Goal: Information Seeking & Learning: Learn about a topic

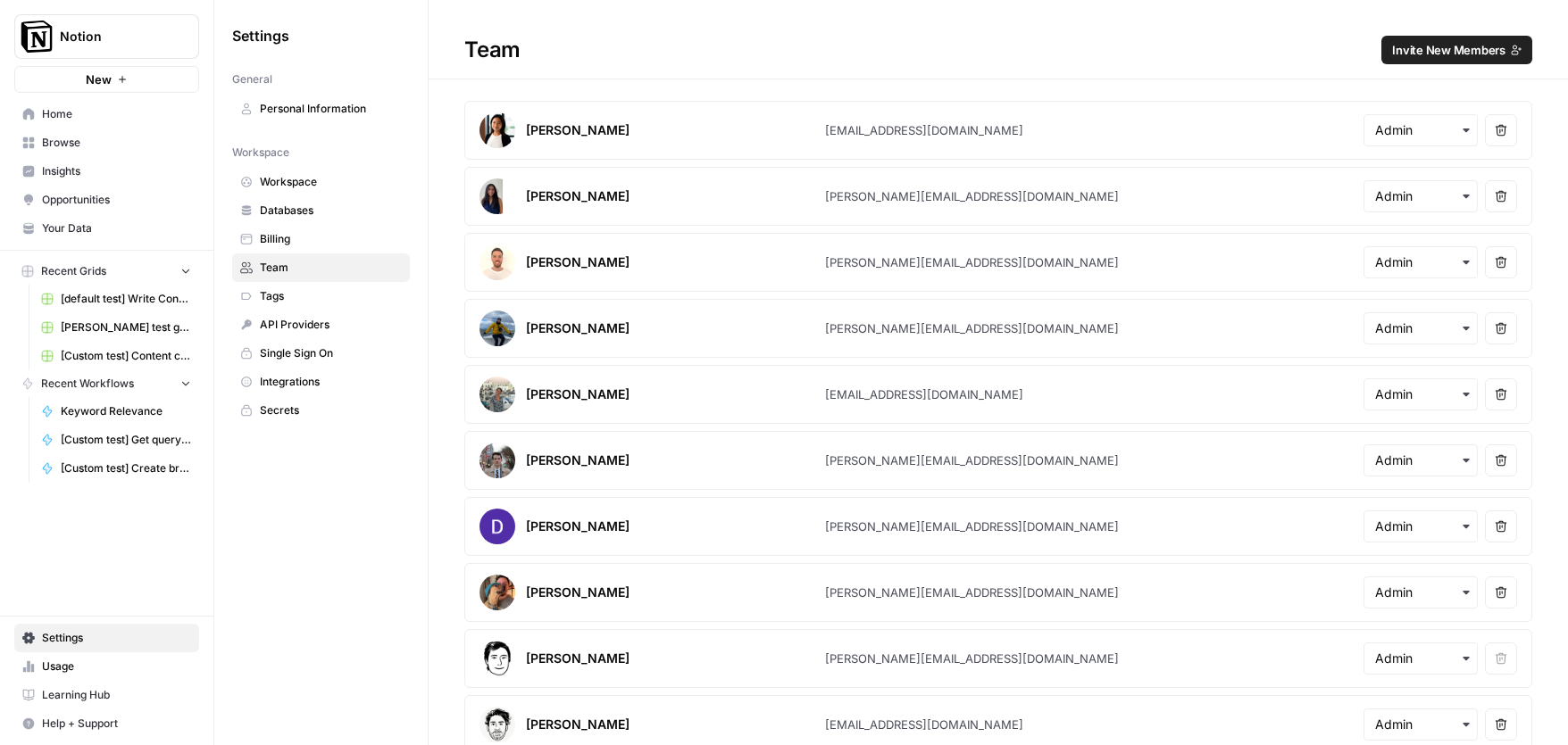
scroll to position [478, 0]
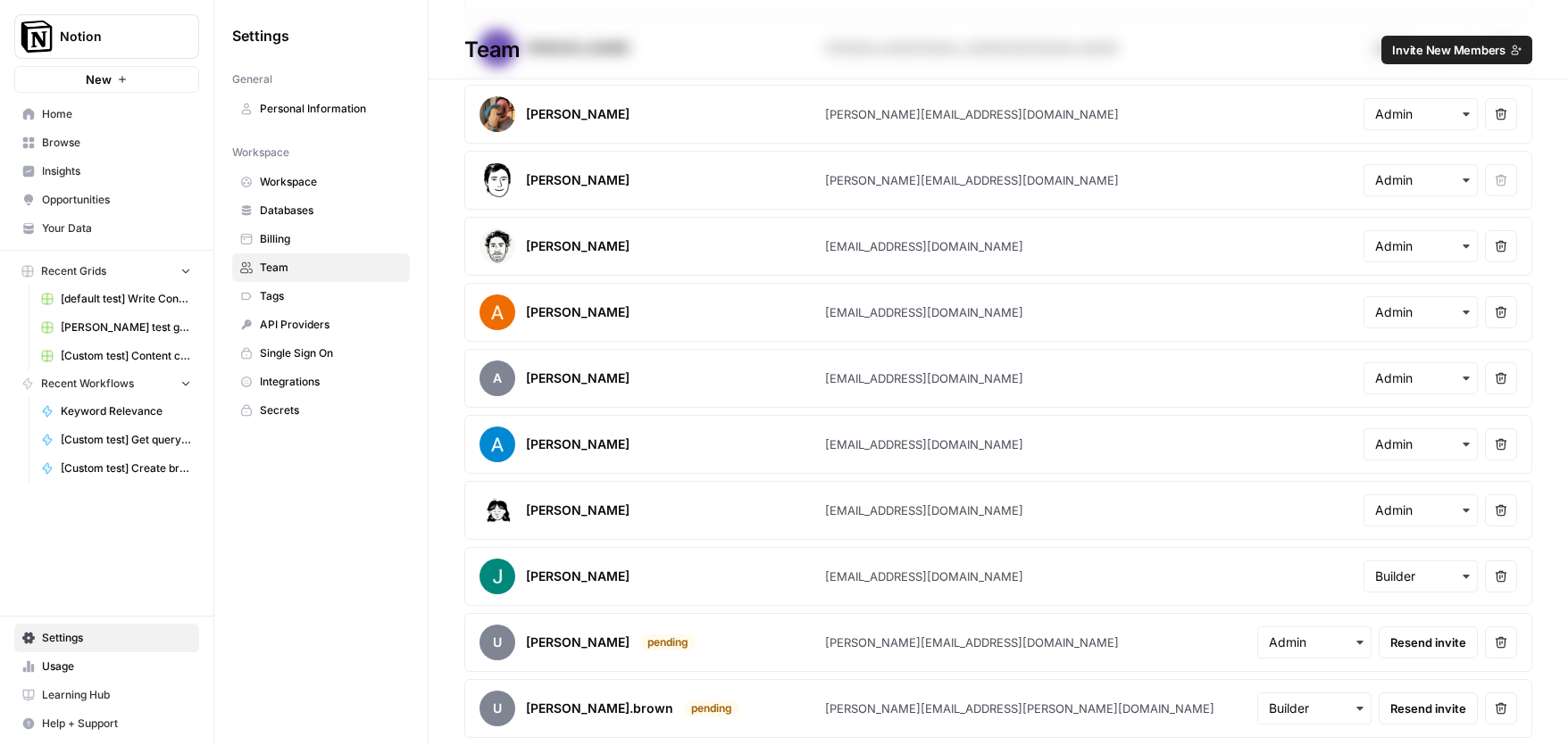
click at [106, 159] on link "Insights" at bounding box center [106, 171] width 185 height 28
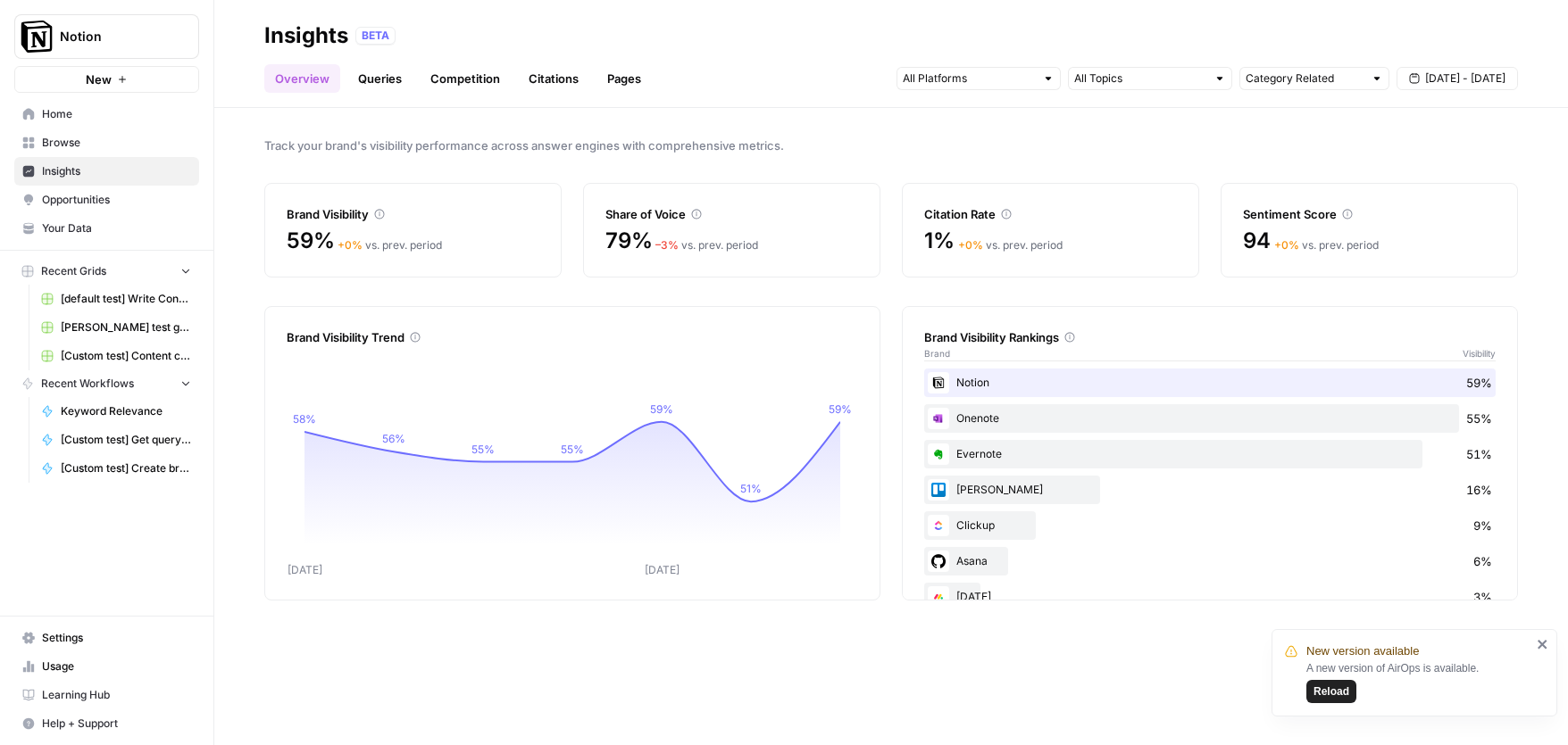
click at [1327, 676] on div "A new version of AirOps is available. Reload" at bounding box center [1418, 681] width 225 height 43
click at [1329, 686] on span "Reload" at bounding box center [1330, 691] width 35 height 16
click at [1031, 377] on div "Notion 59%" at bounding box center [1209, 382] width 572 height 28
click at [374, 75] on link "Queries" at bounding box center [380, 78] width 66 height 28
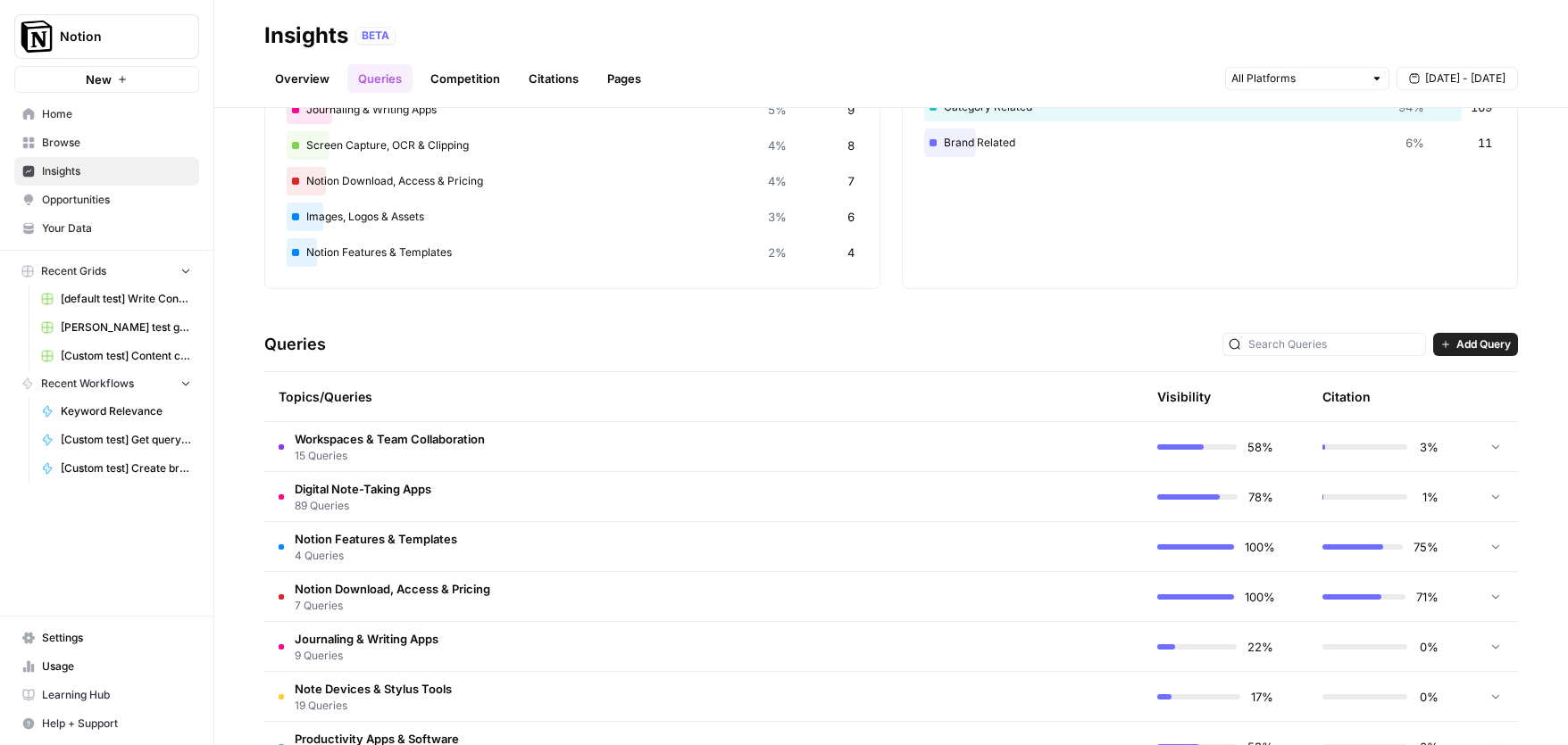
scroll to position [172, 0]
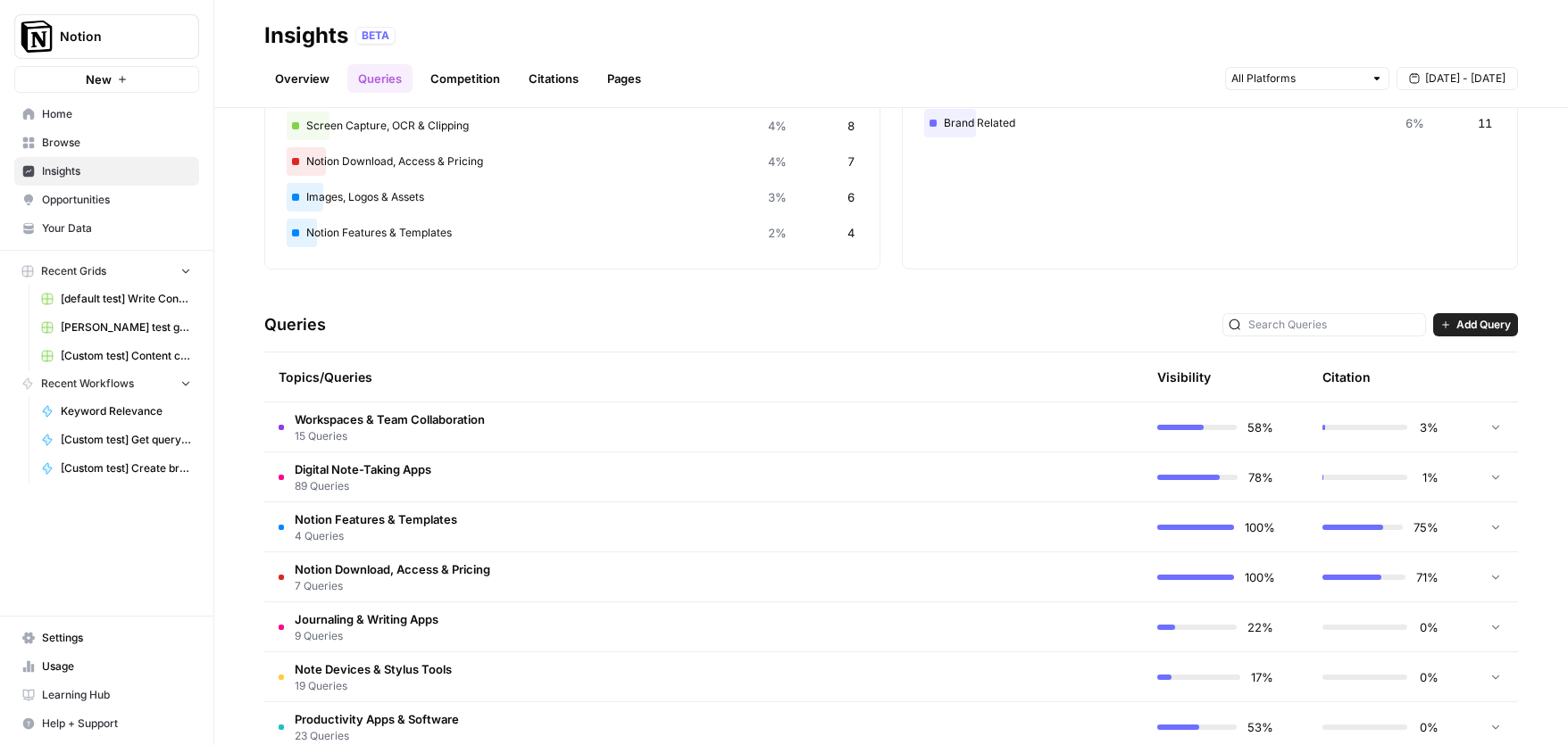
click at [323, 468] on span "Digital Note-Taking Apps" at bounding box center [363, 469] width 137 height 18
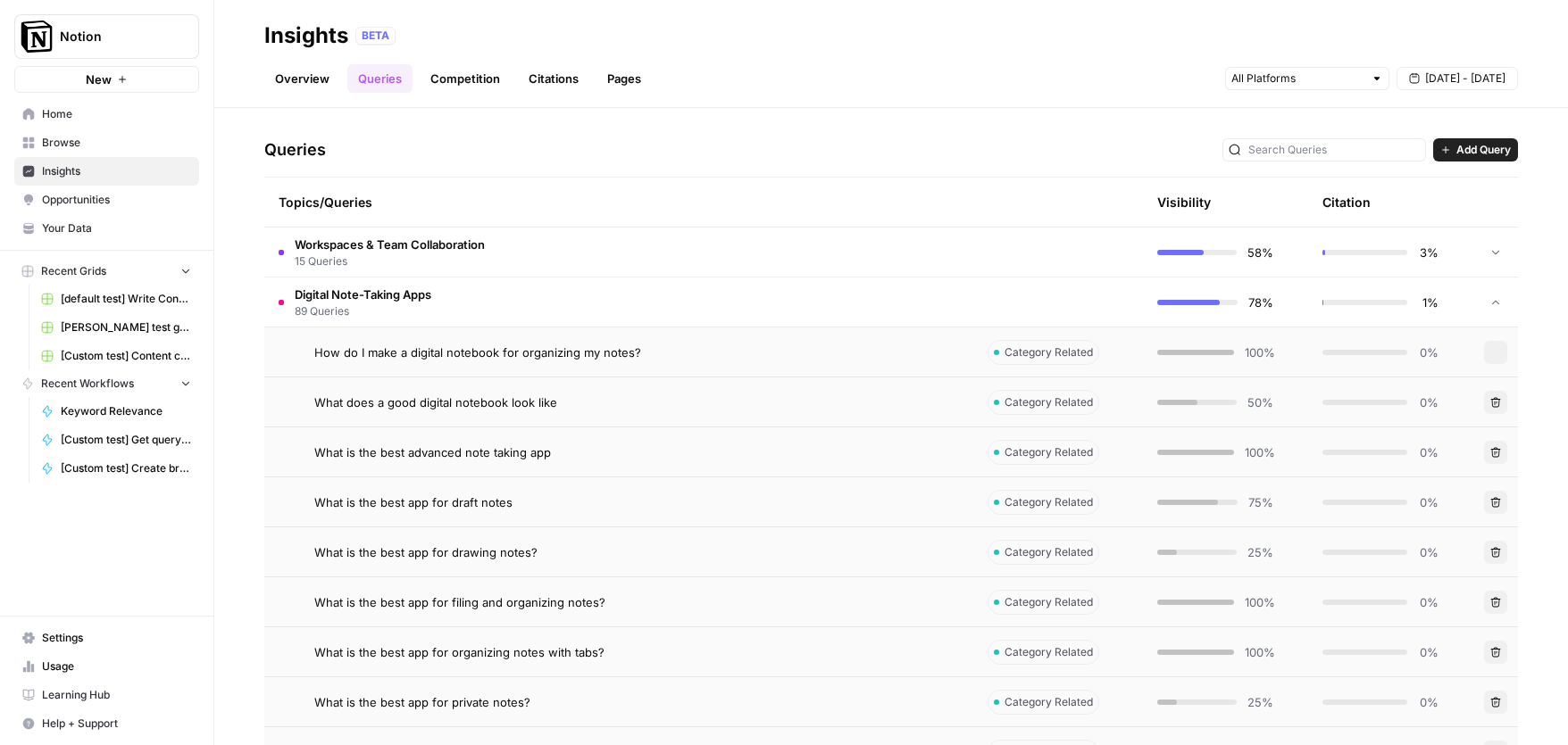
scroll to position [248, 0]
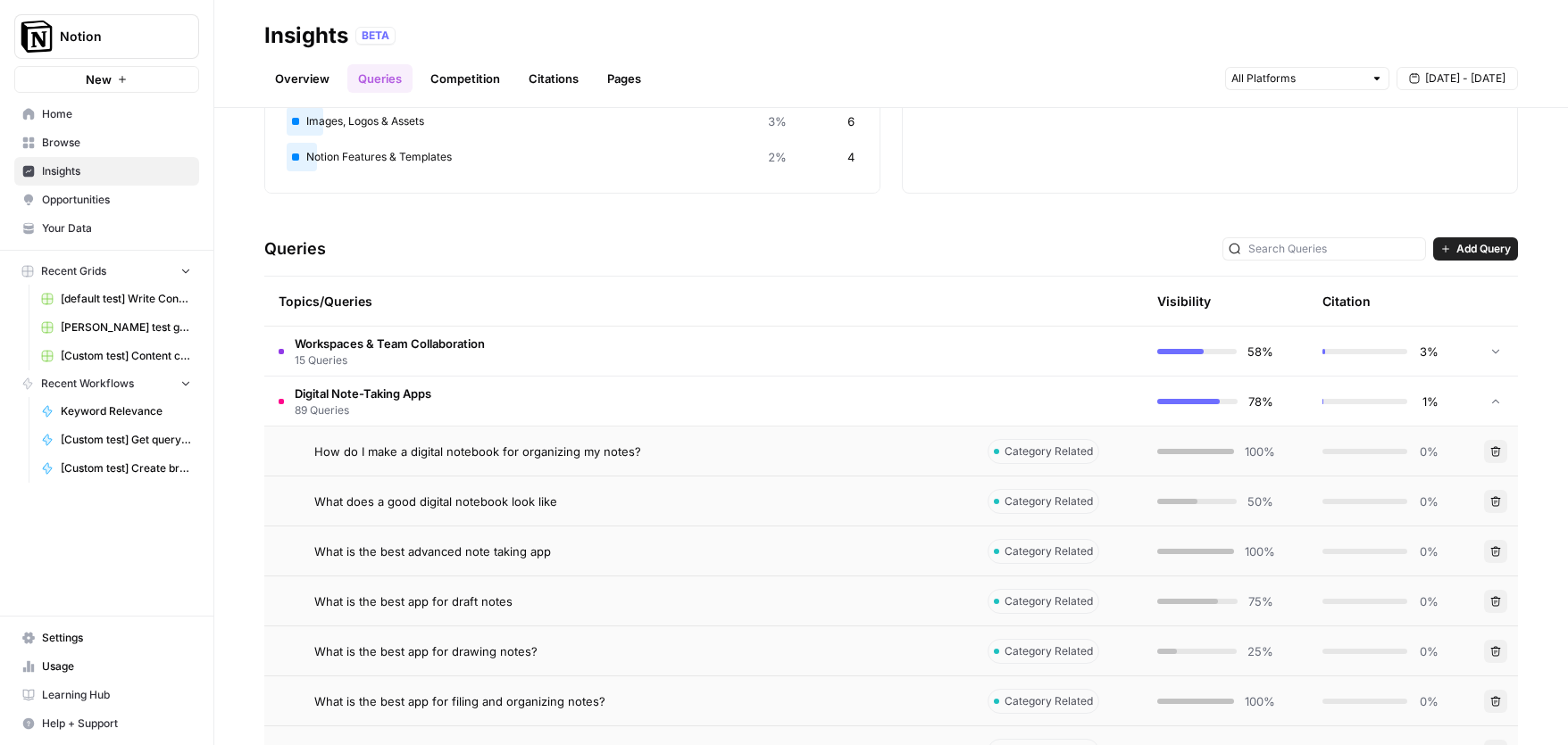
click at [1487, 252] on span "Add Query" at bounding box center [1483, 249] width 55 height 16
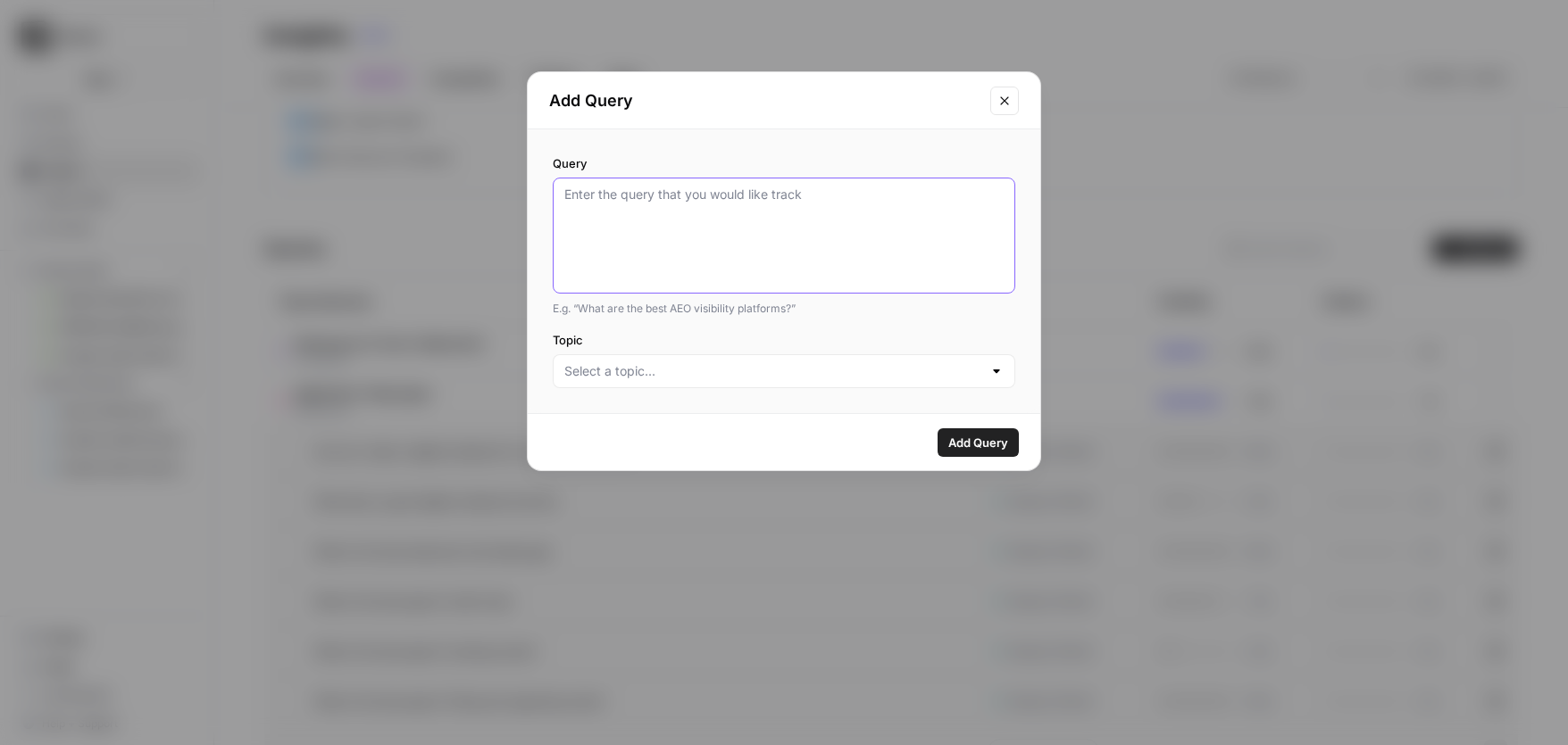
click at [784, 227] on textarea "Query" at bounding box center [784, 236] width 440 height 100
type textarea "ai meeting notes"
click at [803, 331] on label "Topic" at bounding box center [784, 340] width 462 height 18
click at [803, 362] on input "Topic" at bounding box center [773, 371] width 418 height 18
click at [1004, 101] on icon "Close modal" at bounding box center [1004, 100] width 8 height 8
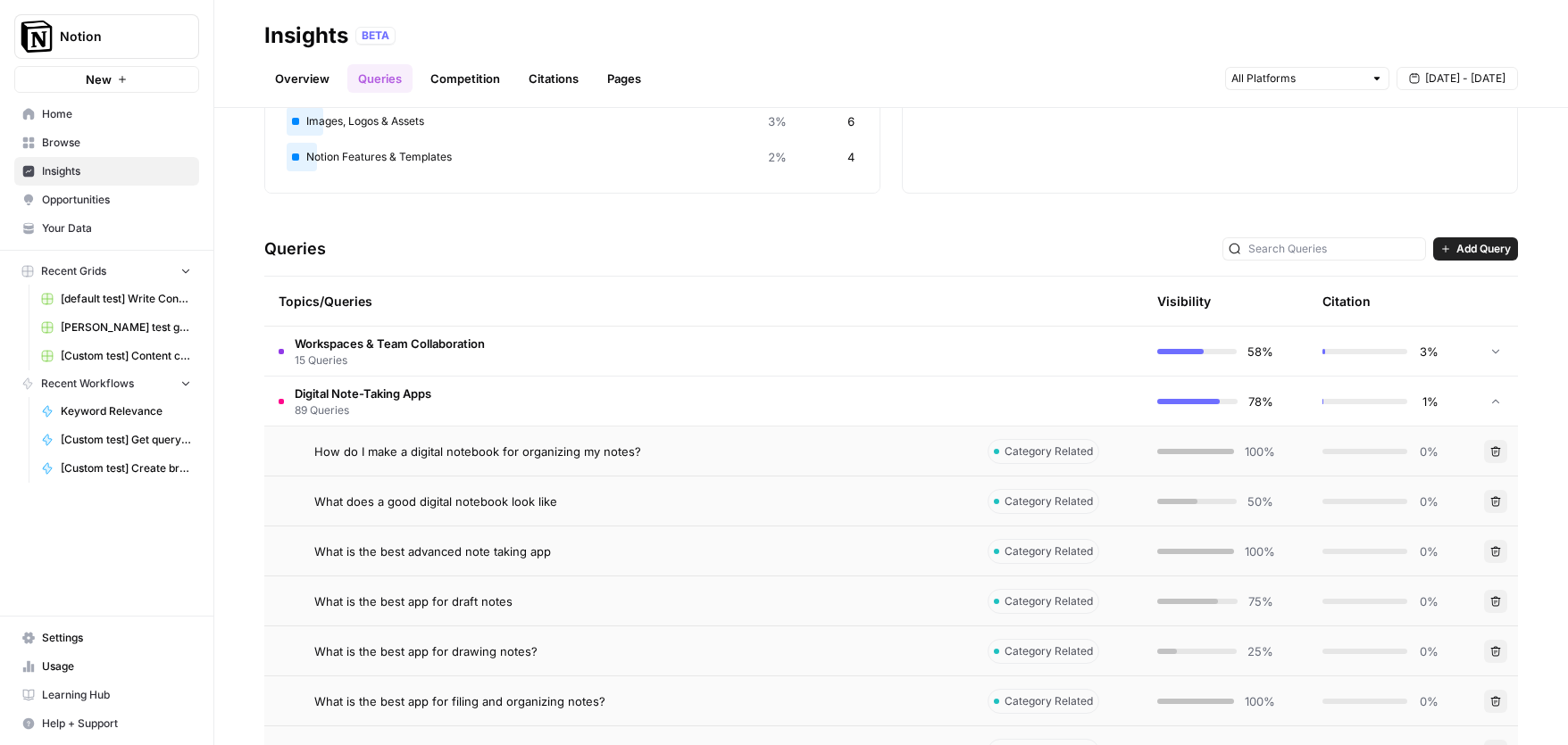
click at [310, 75] on link "Overview" at bounding box center [301, 78] width 76 height 28
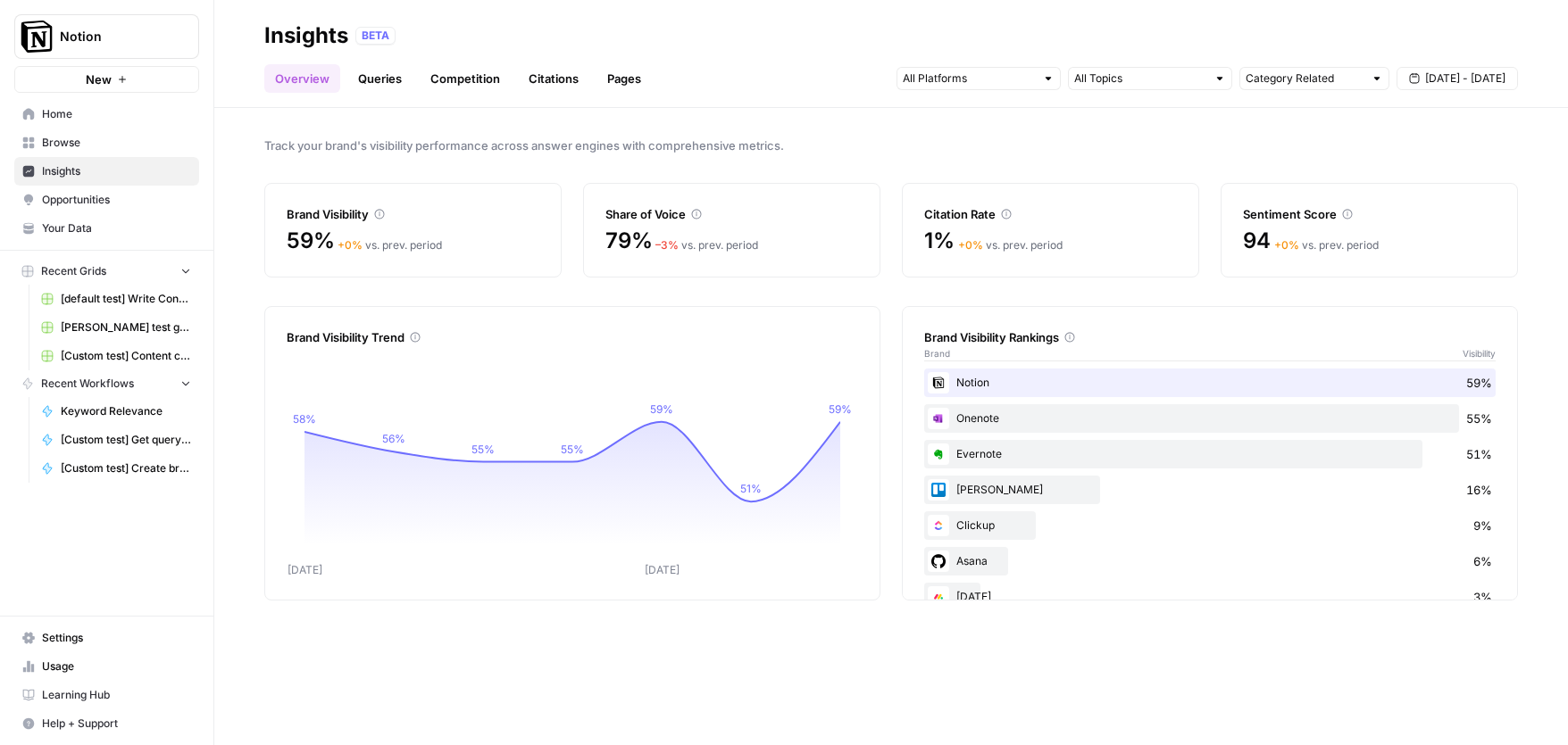
click at [381, 80] on link "Queries" at bounding box center [380, 78] width 66 height 28
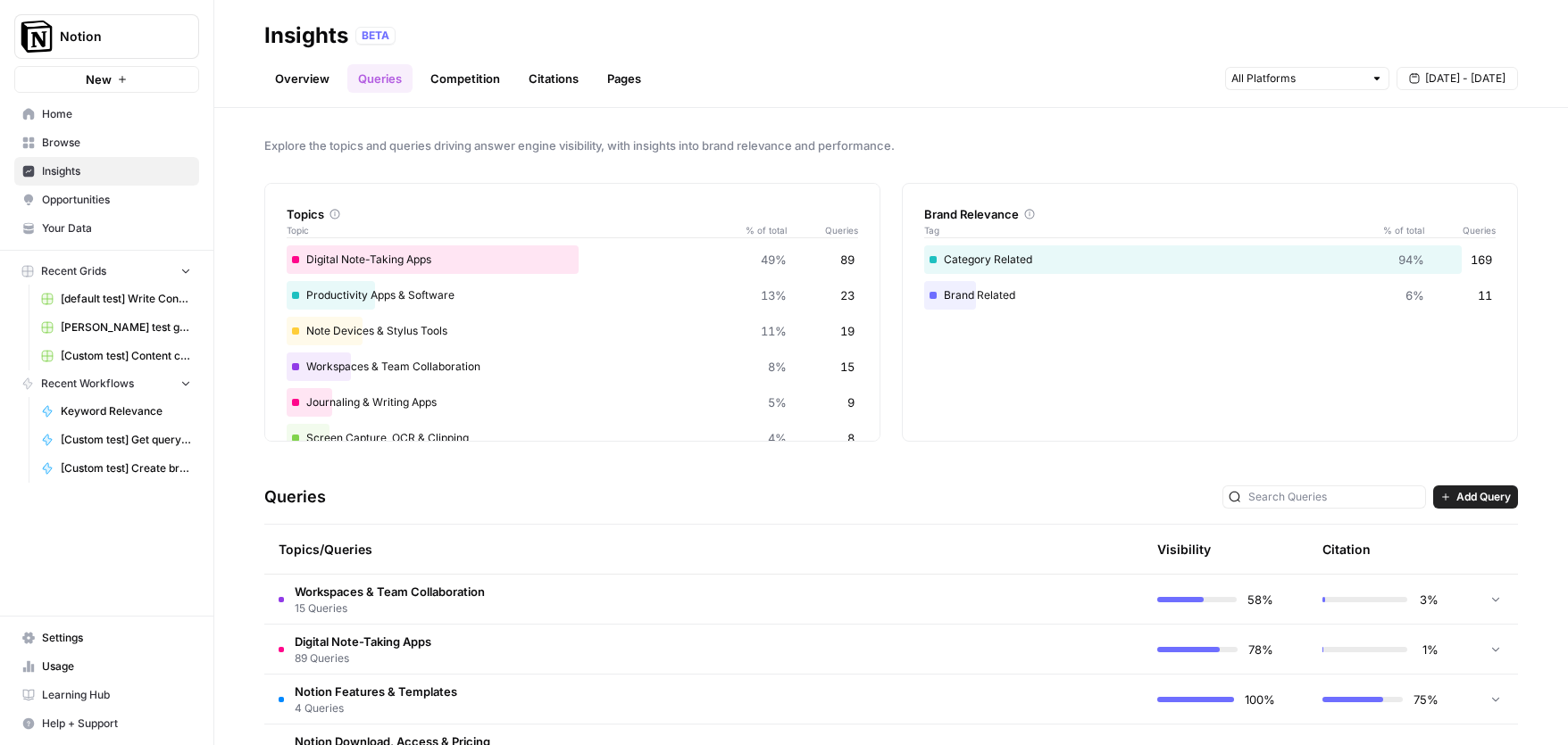
click at [341, 547] on div "Topics/Queries" at bounding box center [619, 549] width 681 height 49
click at [487, 79] on link "Competition" at bounding box center [465, 78] width 91 height 28
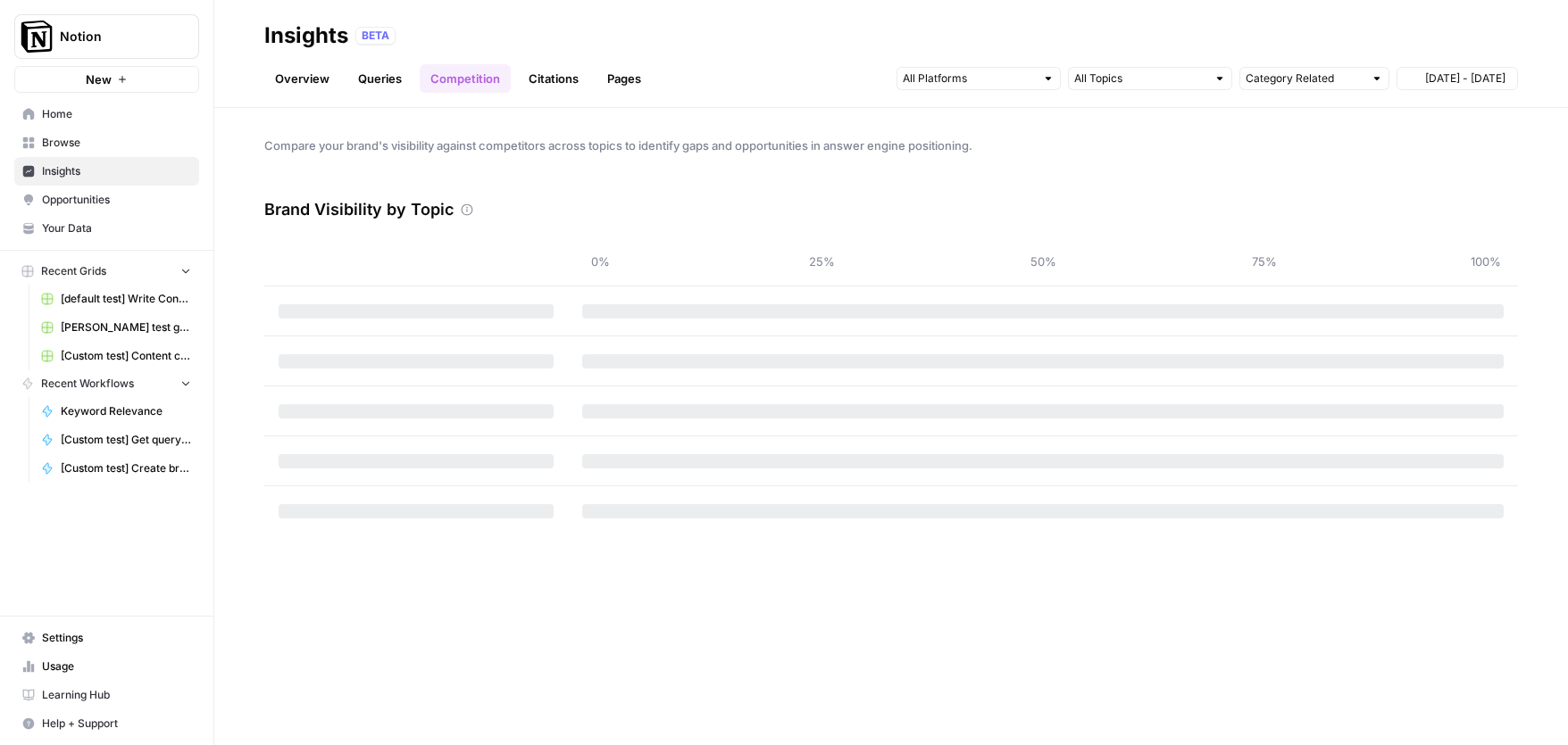
click at [552, 79] on link "Citations" at bounding box center [553, 78] width 71 height 28
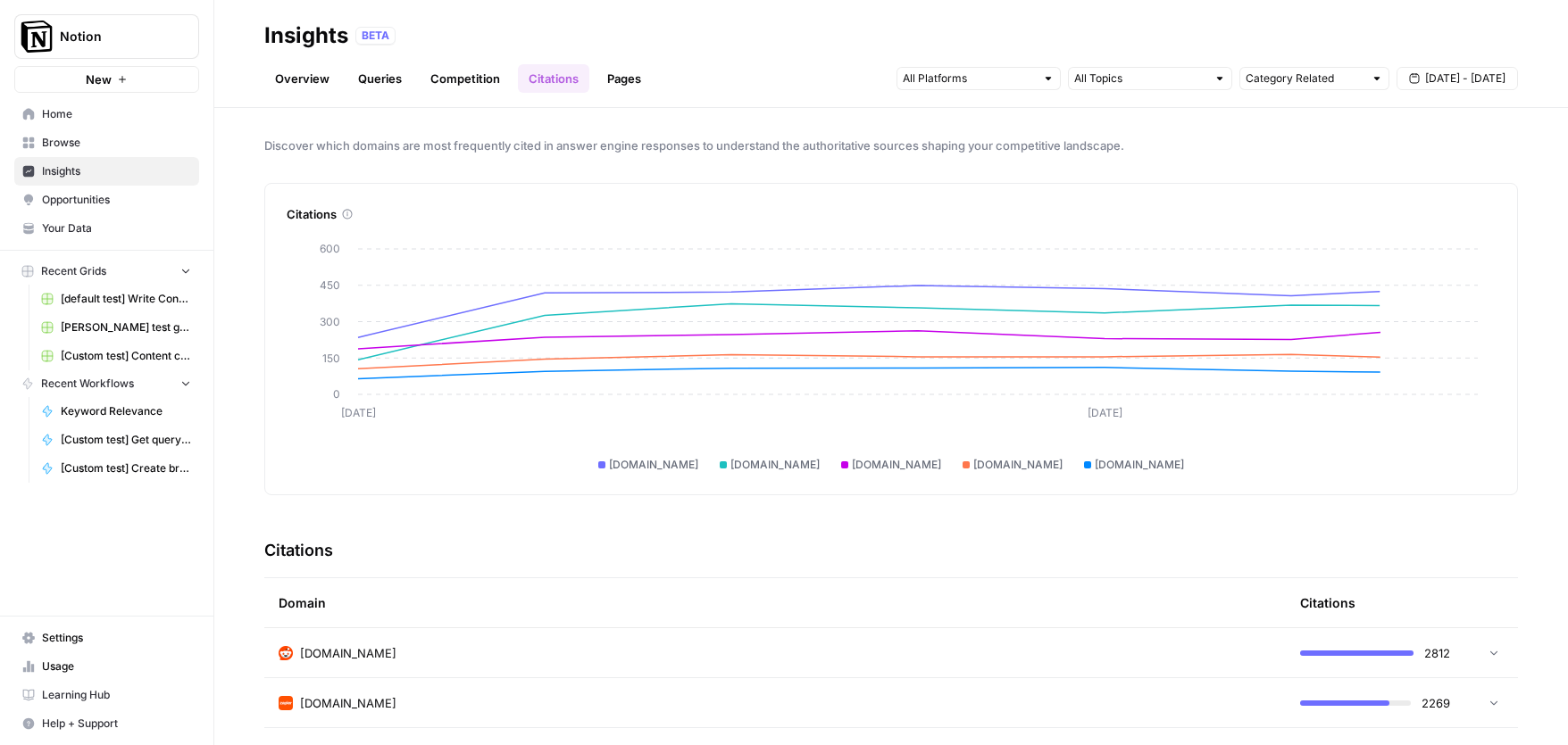
click at [473, 82] on link "Competition" at bounding box center [465, 78] width 91 height 28
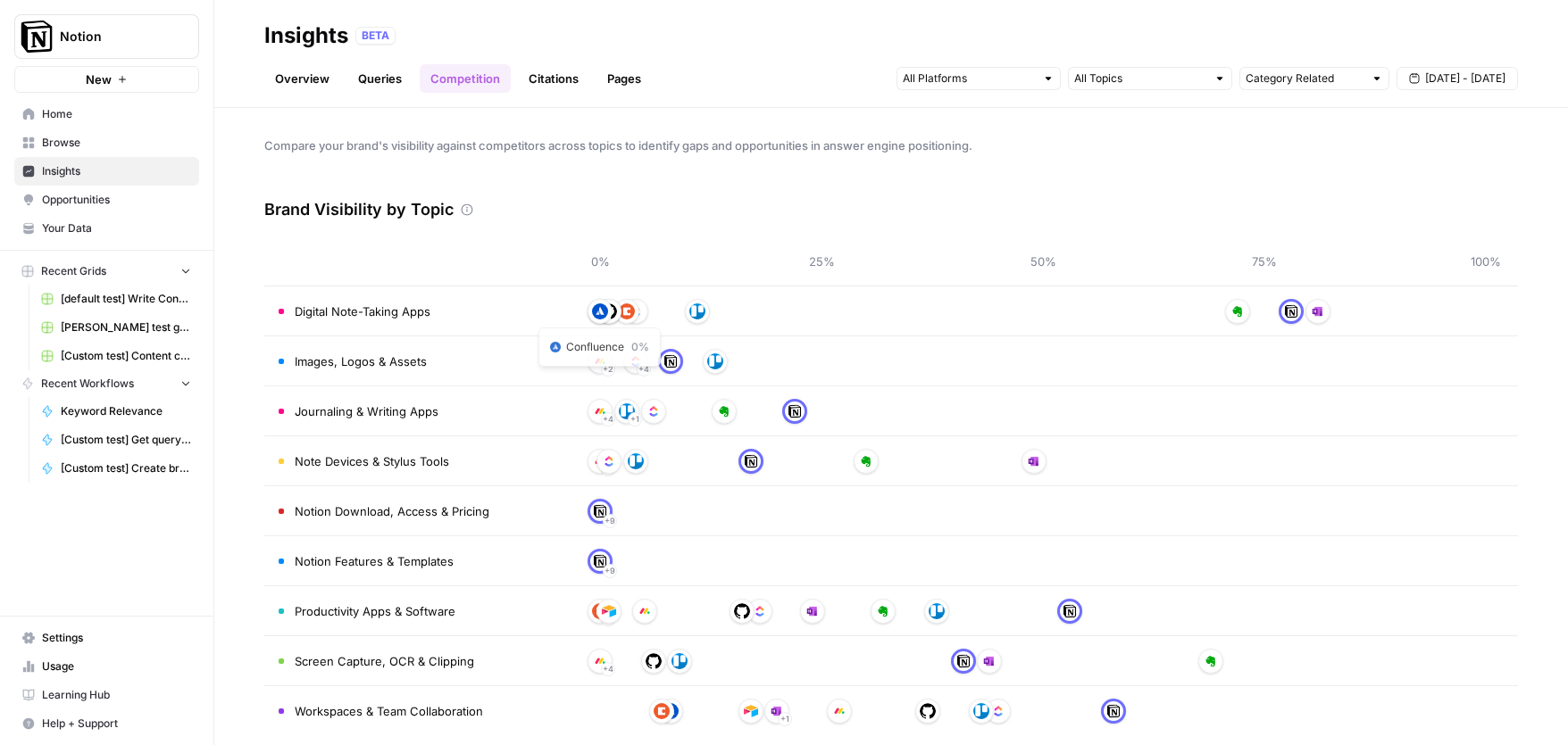
click at [410, 309] on span "Digital Note-Taking Apps" at bounding box center [362, 312] width 136 height 18
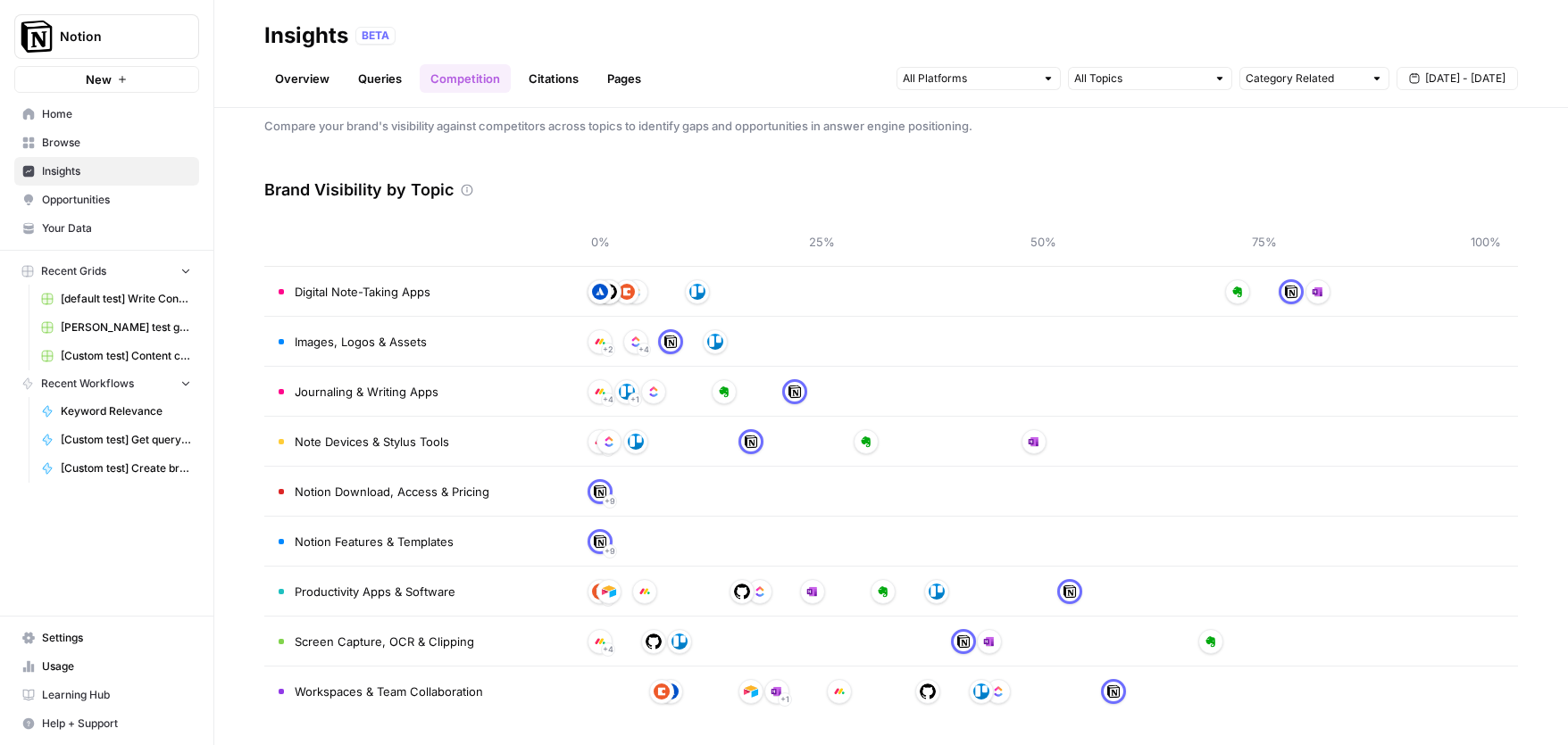
click at [551, 80] on link "Citations" at bounding box center [553, 78] width 71 height 28
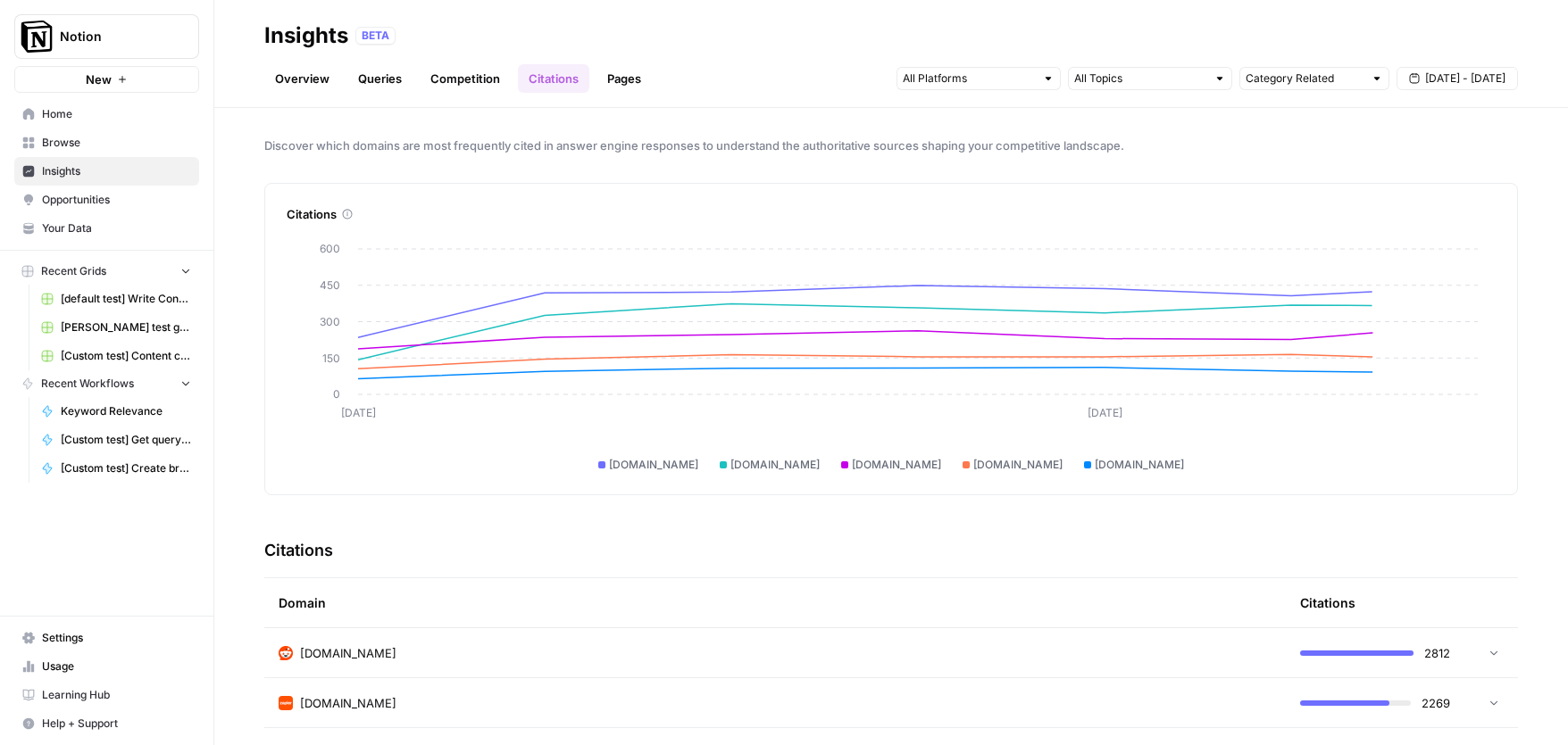
click at [628, 76] on link "Pages" at bounding box center [623, 78] width 56 height 28
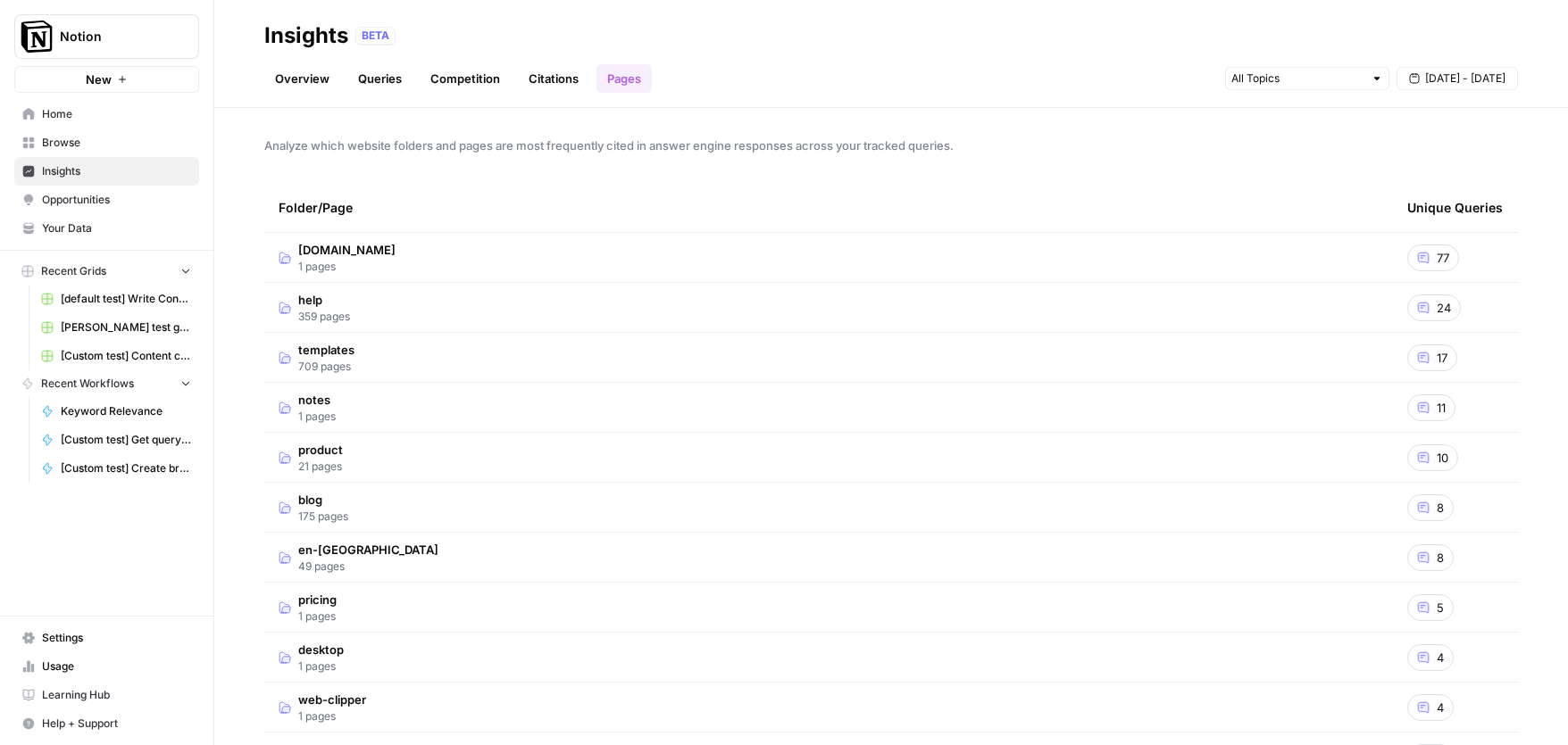
click at [306, 76] on link "Overview" at bounding box center [301, 78] width 76 height 28
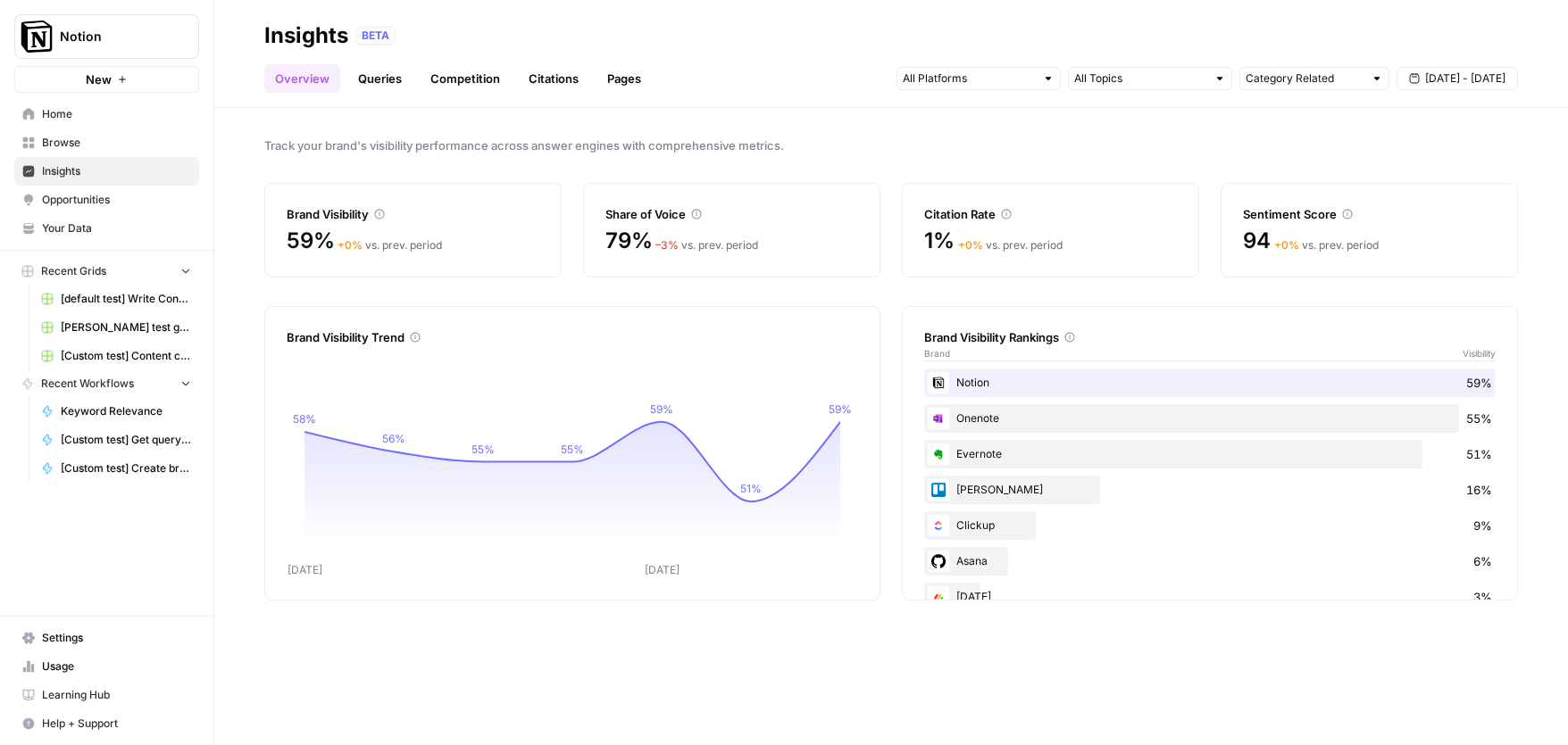
click at [79, 196] on span "Opportunities" at bounding box center [116, 200] width 149 height 16
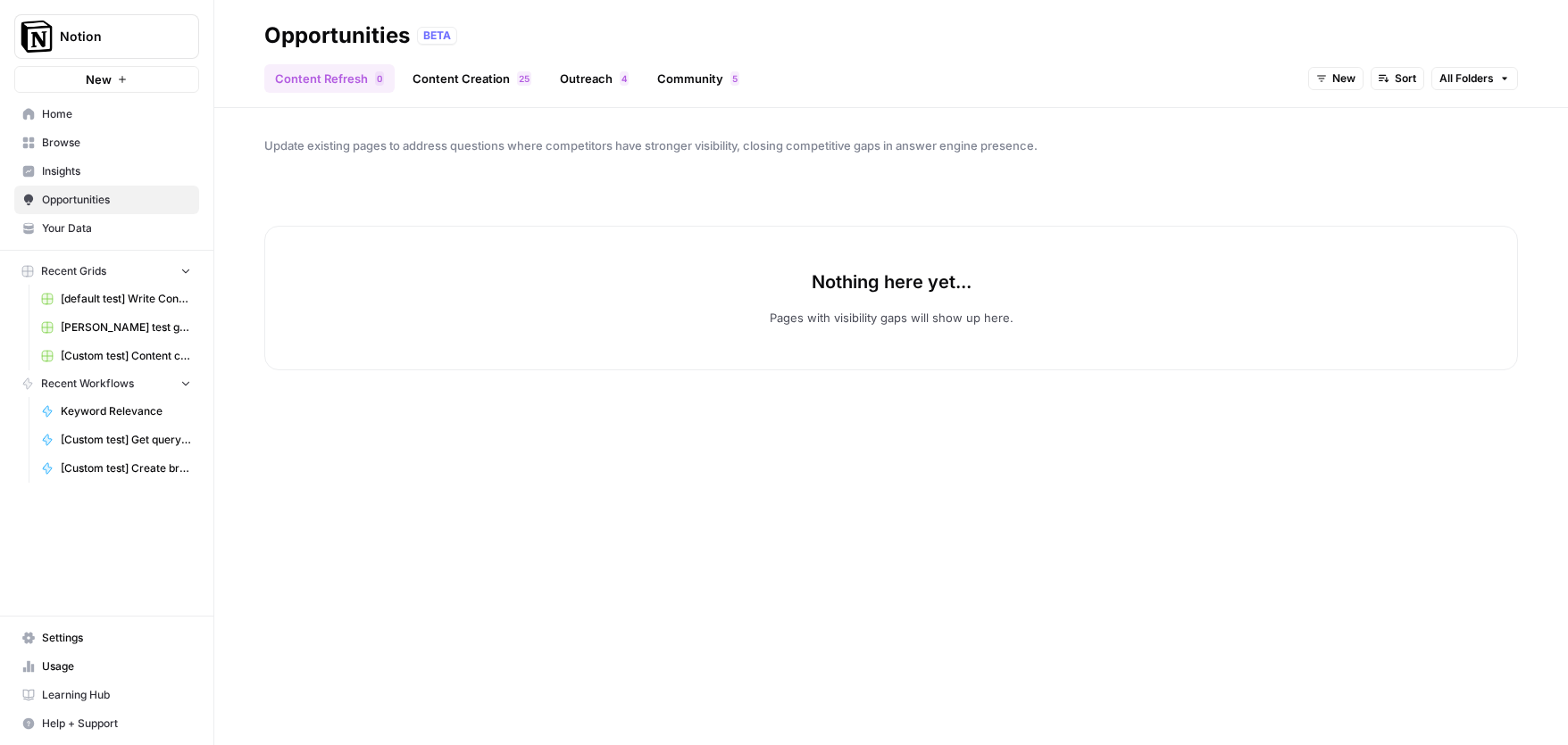
click at [106, 74] on span "New" at bounding box center [98, 79] width 25 height 18
click at [66, 634] on span "Settings" at bounding box center [116, 639] width 149 height 16
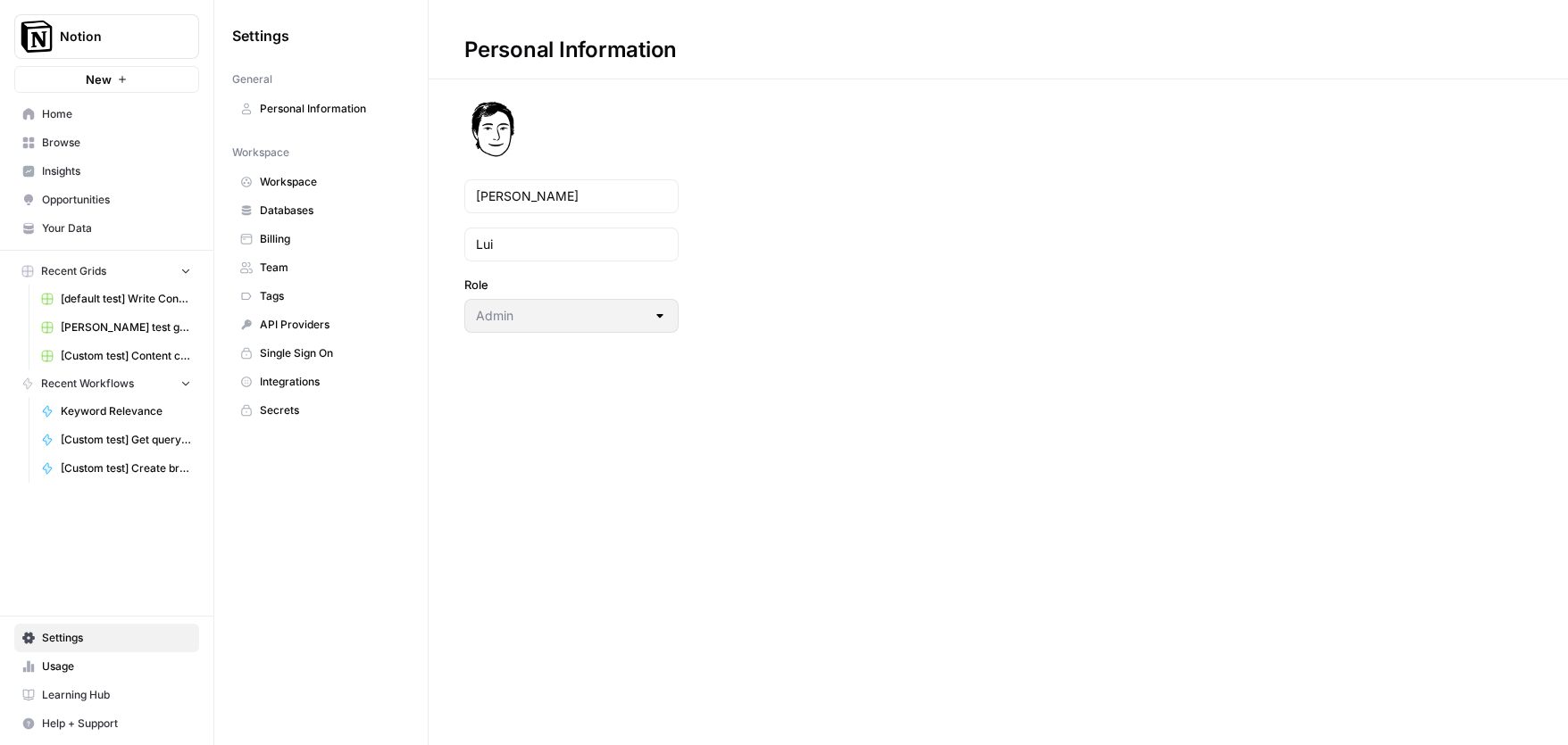
click at [281, 201] on link "Databases" at bounding box center [320, 210] width 177 height 28
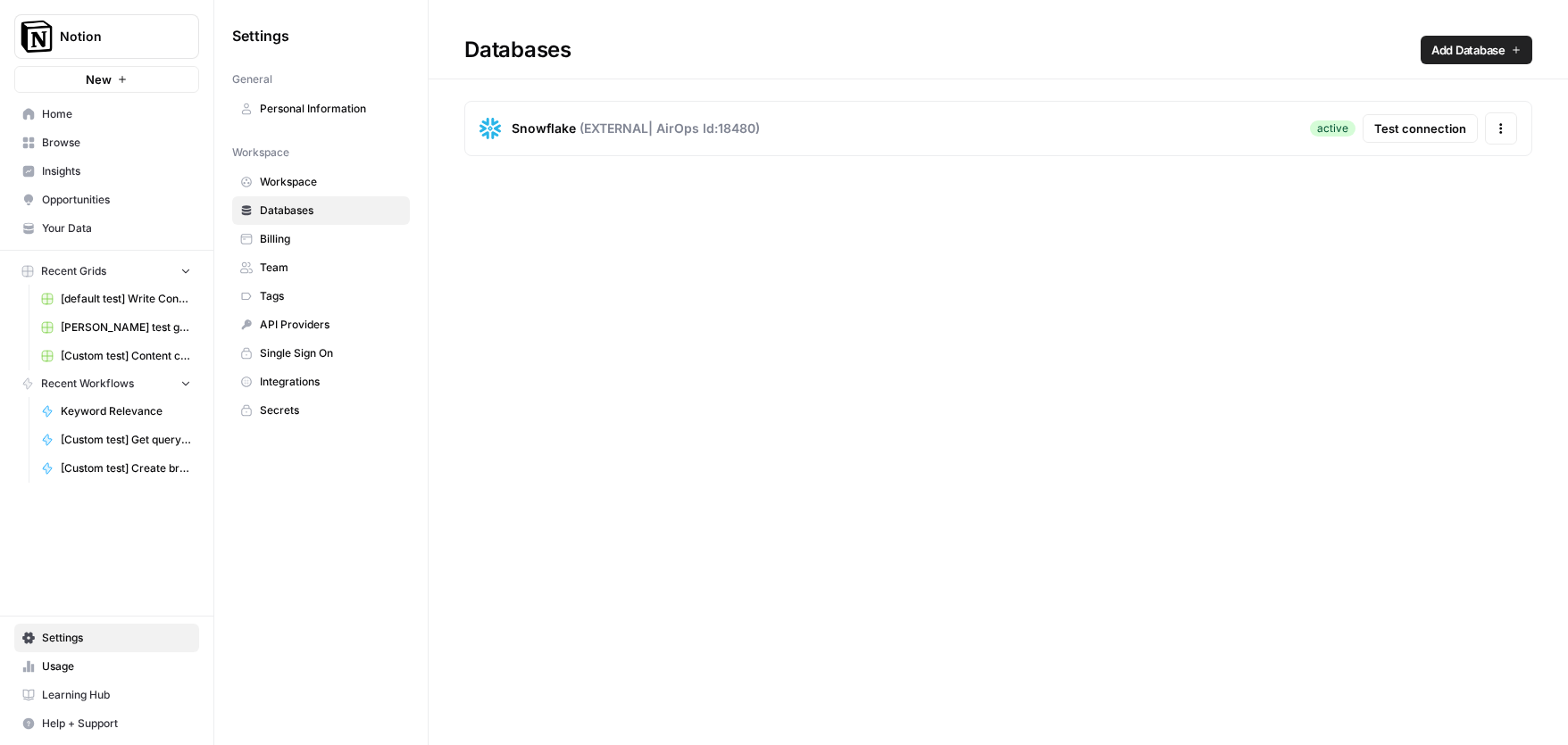
click at [78, 227] on span "Your Data" at bounding box center [116, 228] width 149 height 16
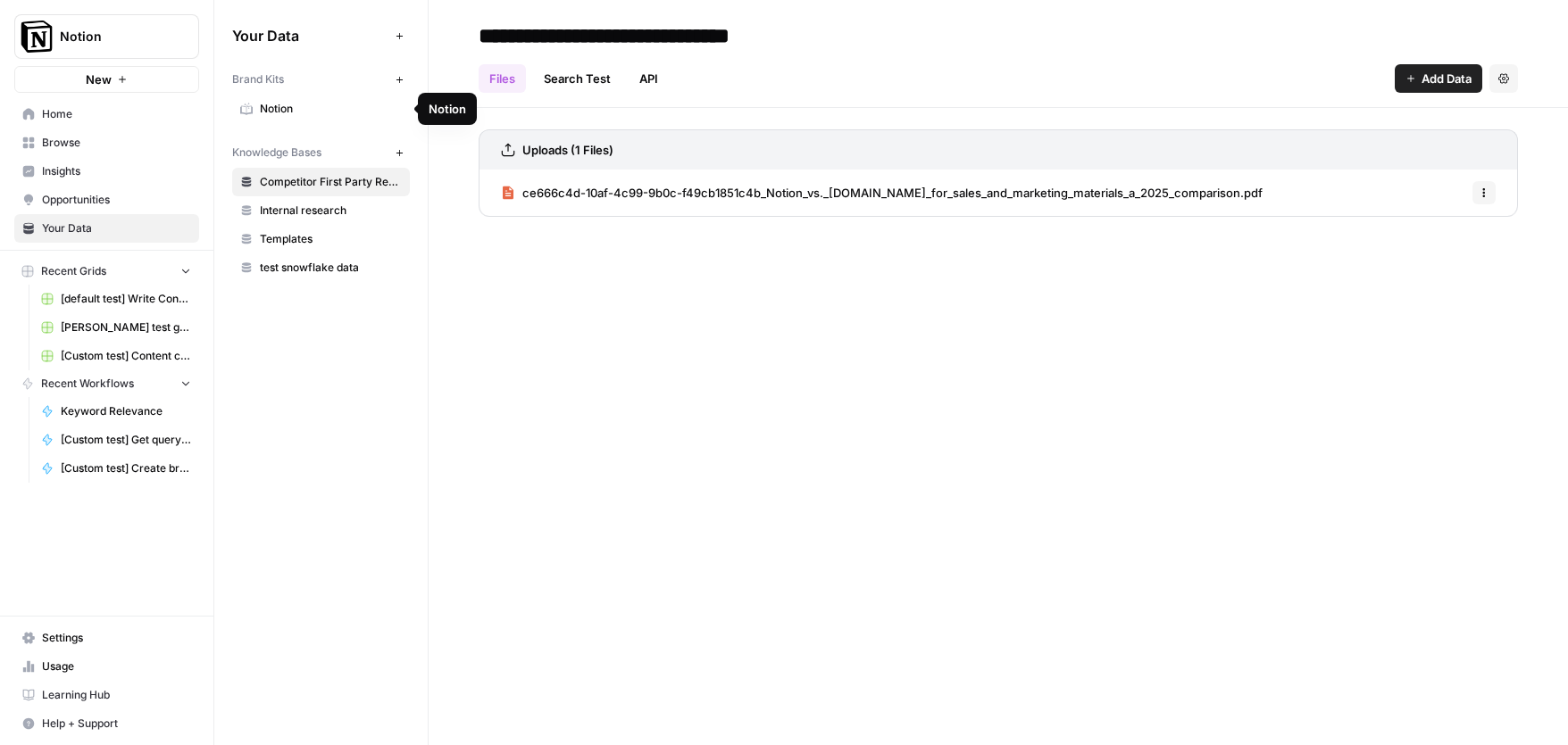
click at [273, 116] on span "Notion" at bounding box center [330, 109] width 142 height 16
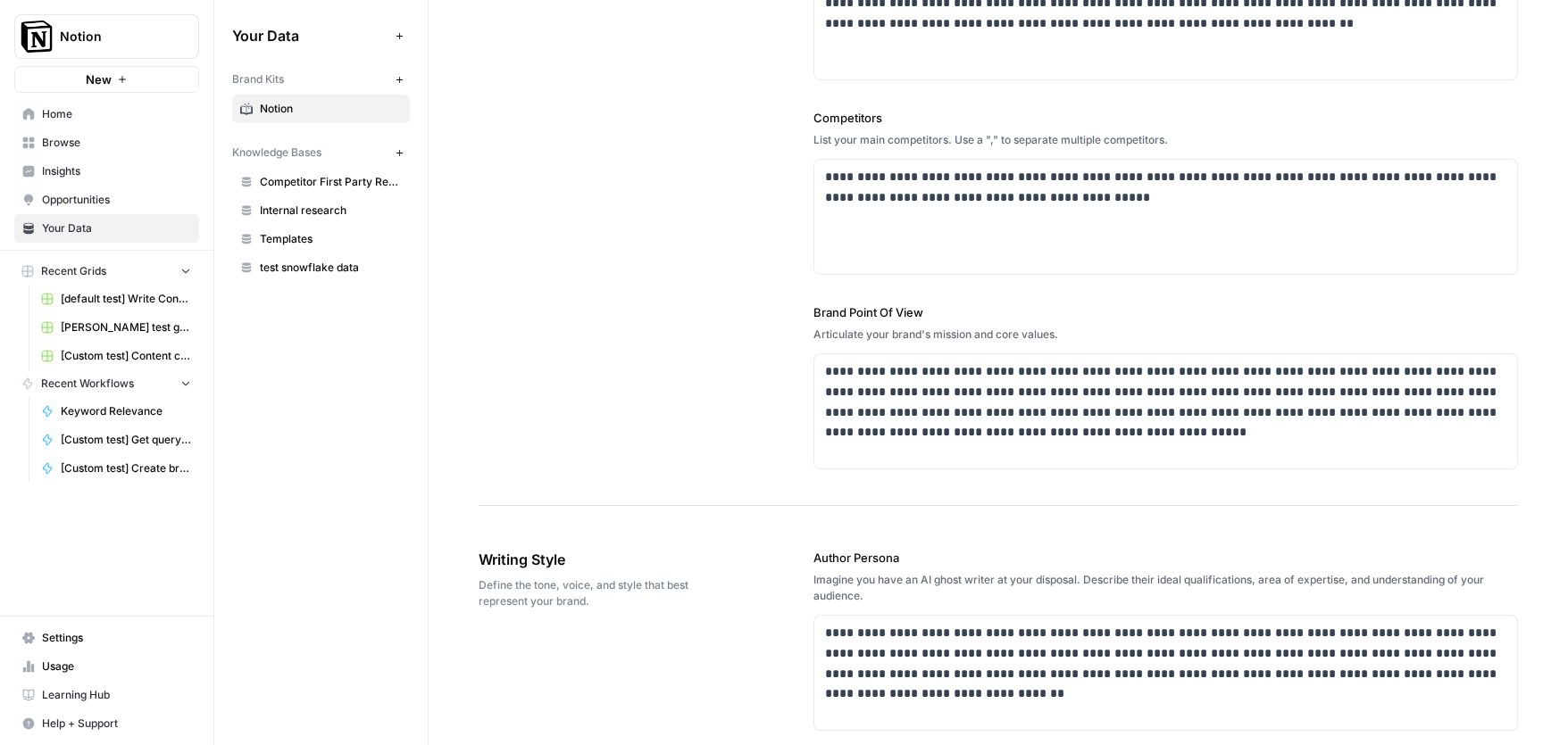
scroll to position [463, 0]
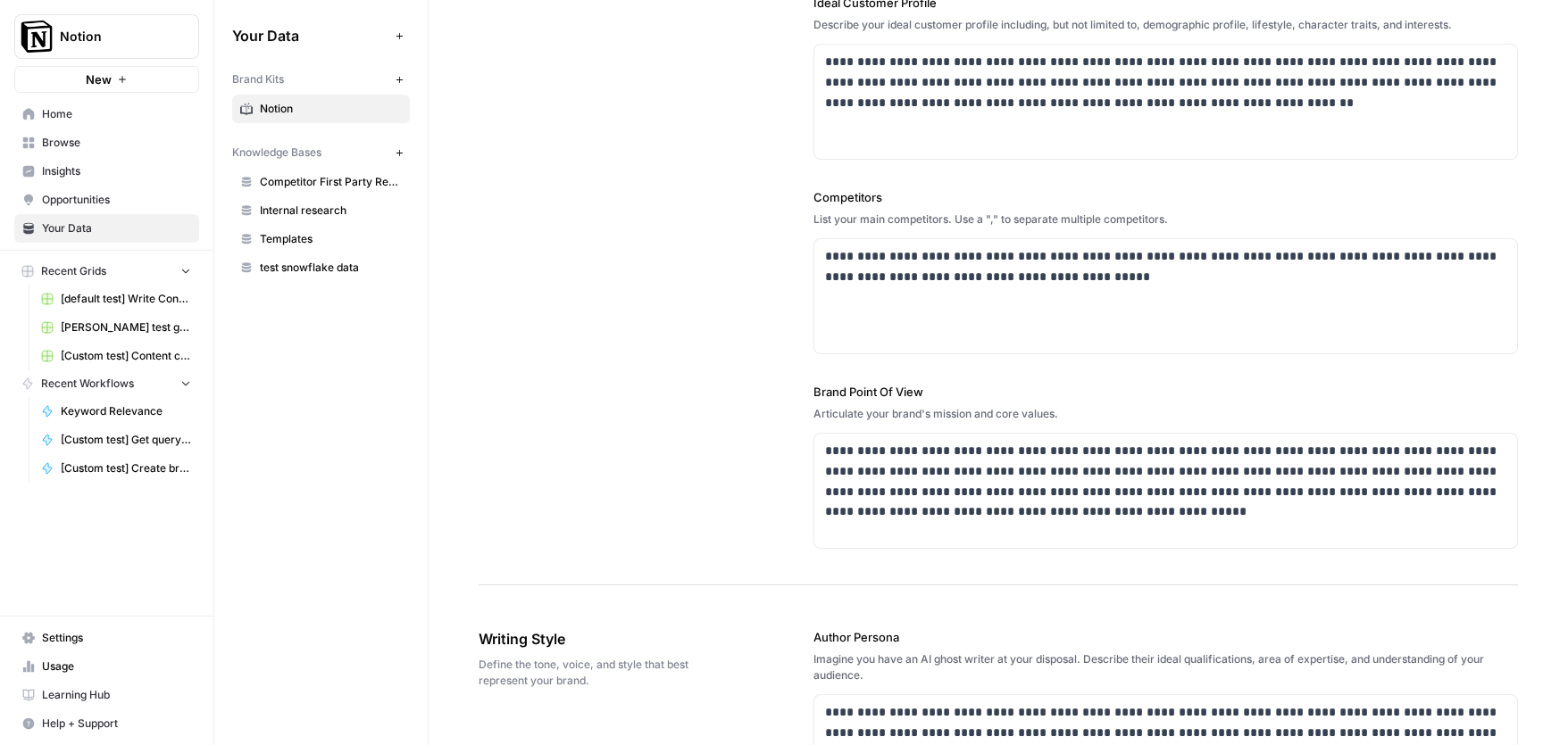
click at [693, 244] on div "**********" at bounding box center [998, 96] width 1039 height 976
click at [96, 177] on span "Insights" at bounding box center [116, 172] width 149 height 16
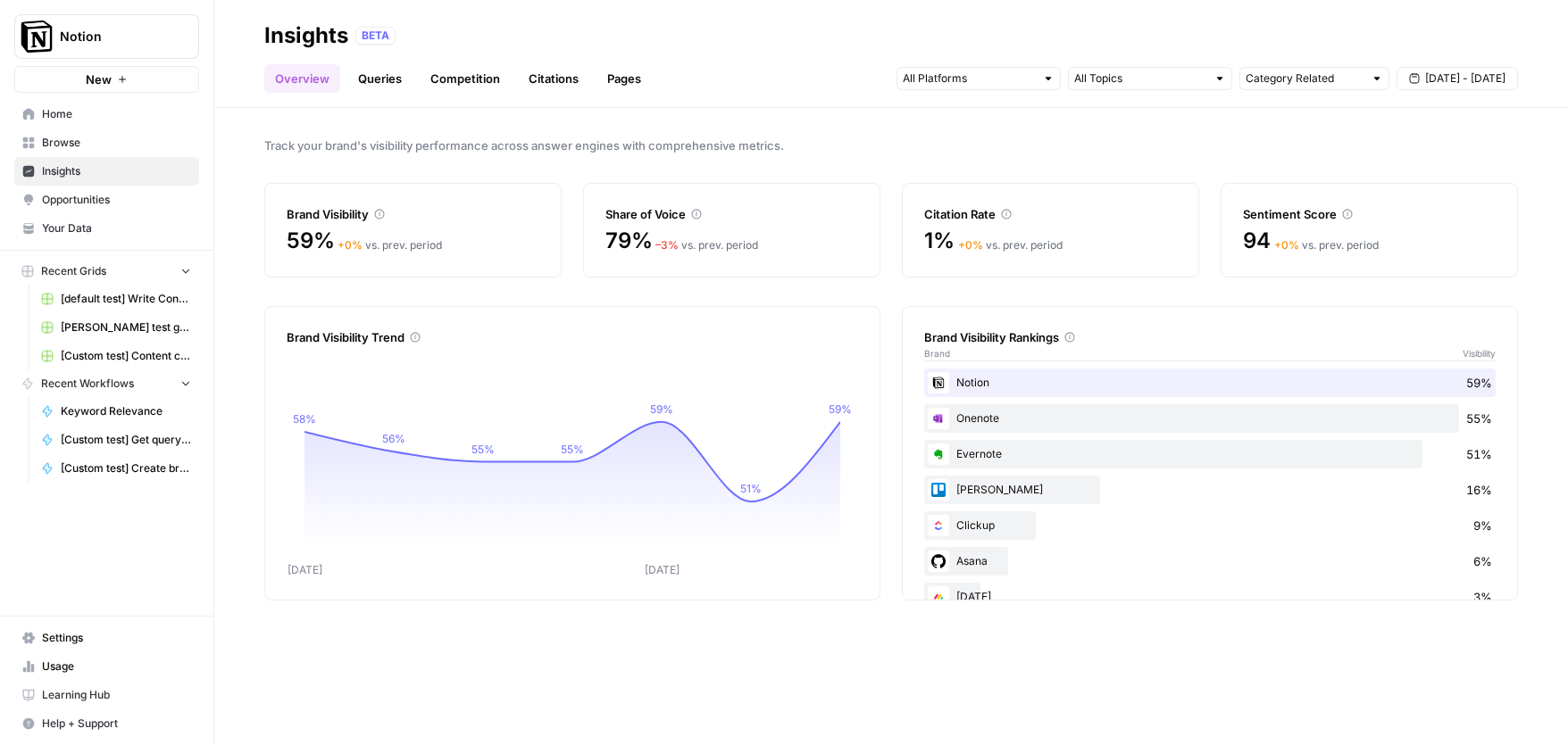
click at [388, 81] on link "Queries" at bounding box center [380, 78] width 66 height 28
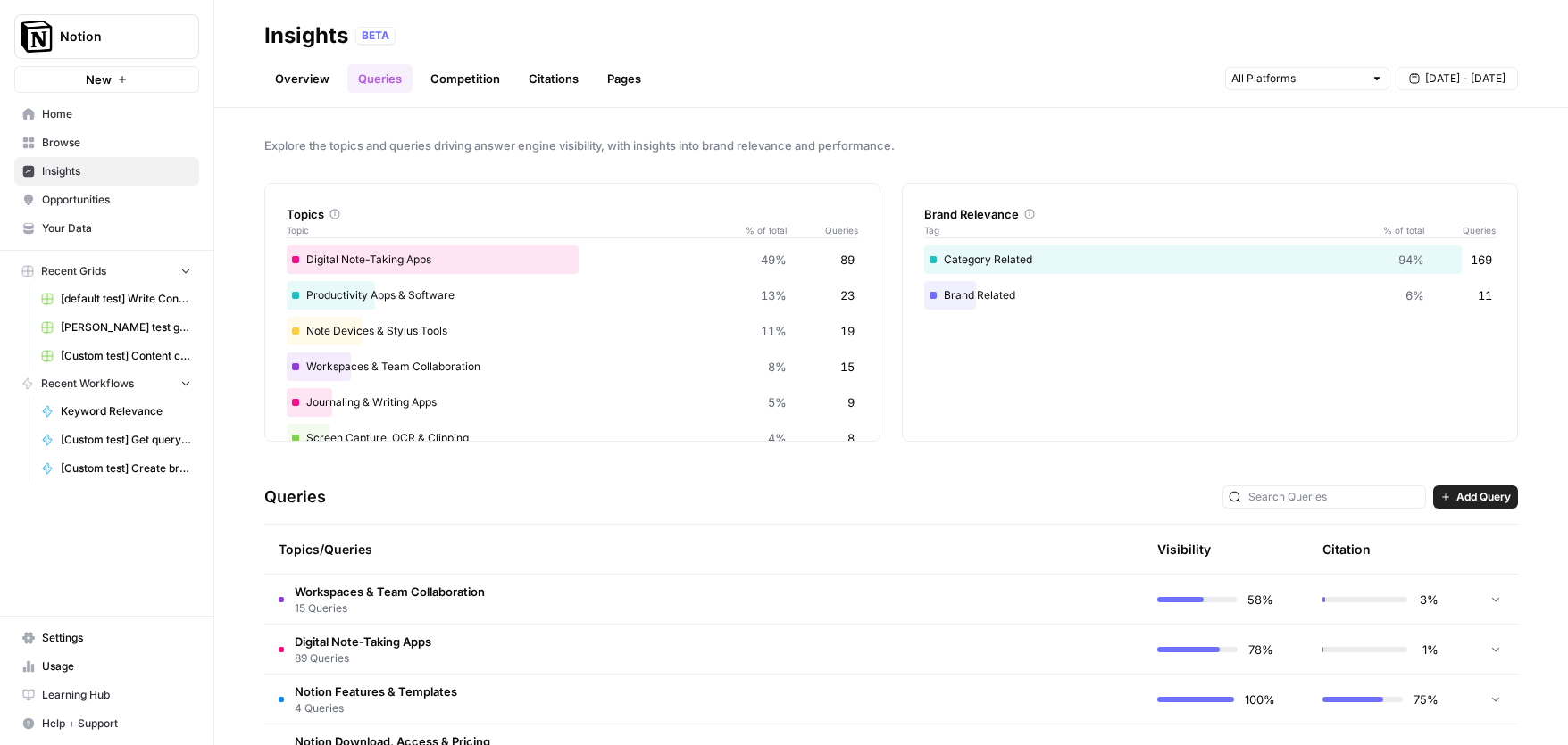
click at [384, 35] on div "BETA" at bounding box center [375, 35] width 40 height 18
click at [313, 547] on div "Topics/Queries" at bounding box center [619, 549] width 681 height 49
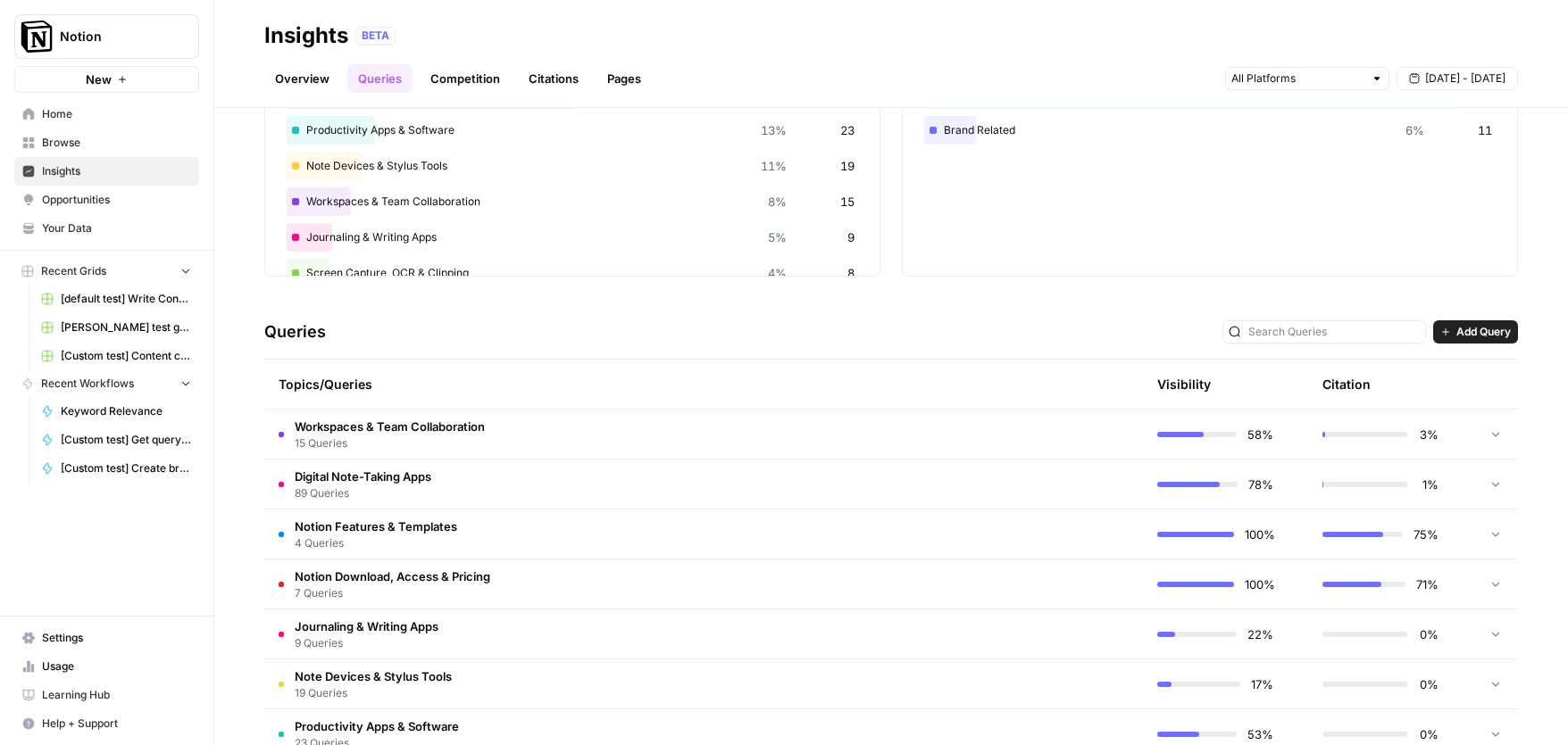
scroll to position [307, 0]
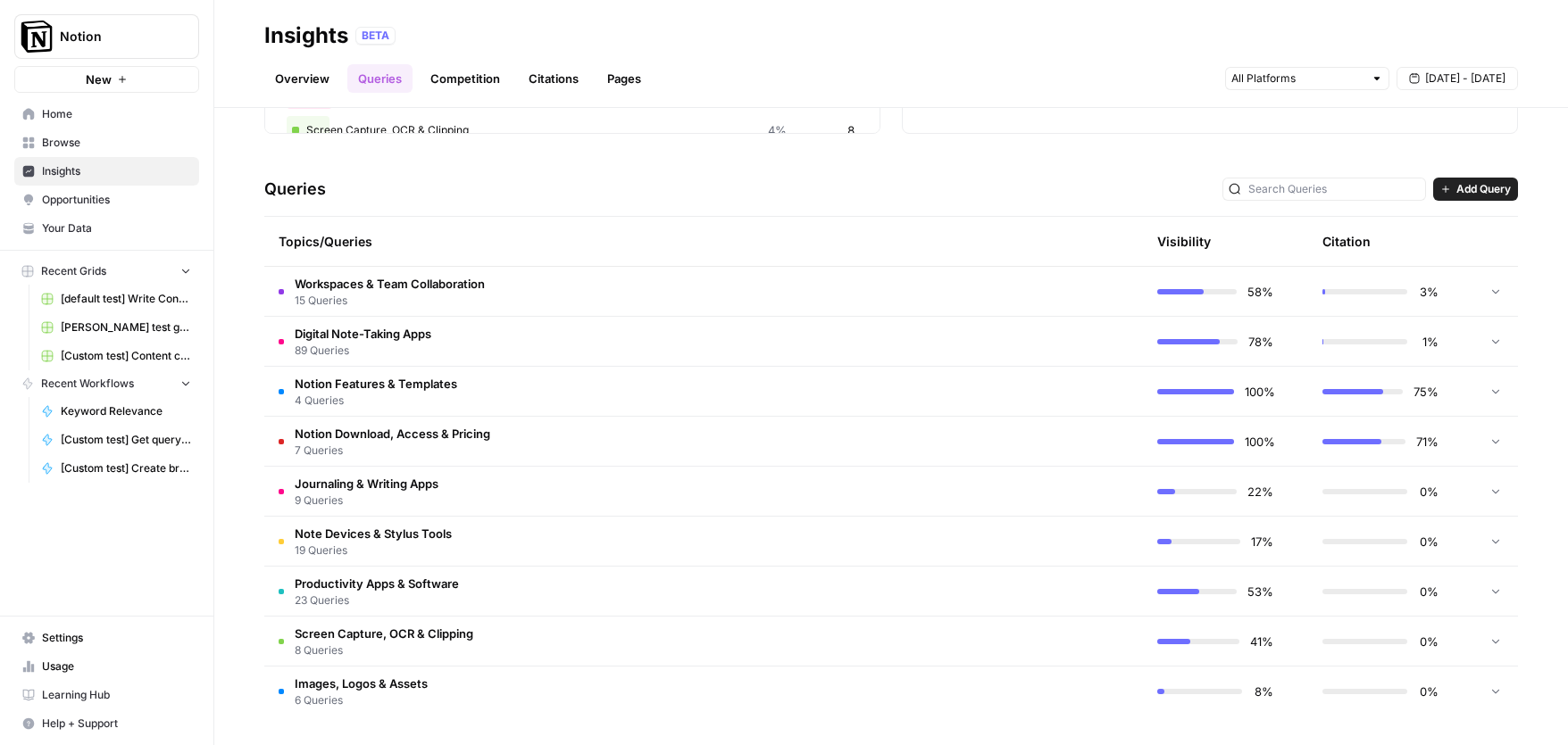
click at [951, 136] on div "Explore the topics and queries driving answer engine visibility, with insights …" at bounding box center [890, 427] width 1353 height 637
click at [469, 337] on td "Digital Note-Taking Apps 89 Queries" at bounding box center [618, 341] width 709 height 49
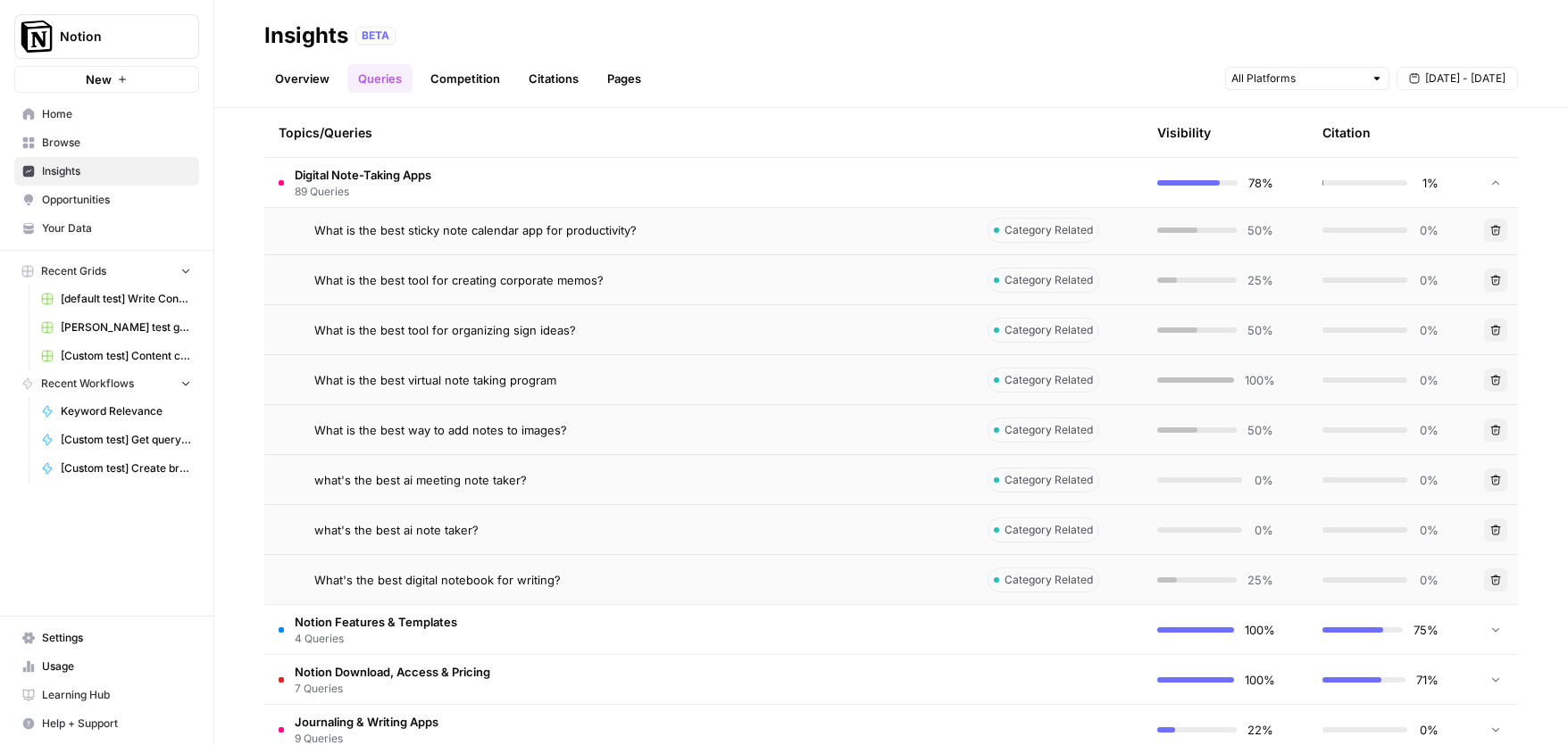
scroll to position [4514, 0]
click at [711, 111] on div "Topics/Queries" at bounding box center [619, 133] width 681 height 49
